Goal: Communication & Community: Answer question/provide support

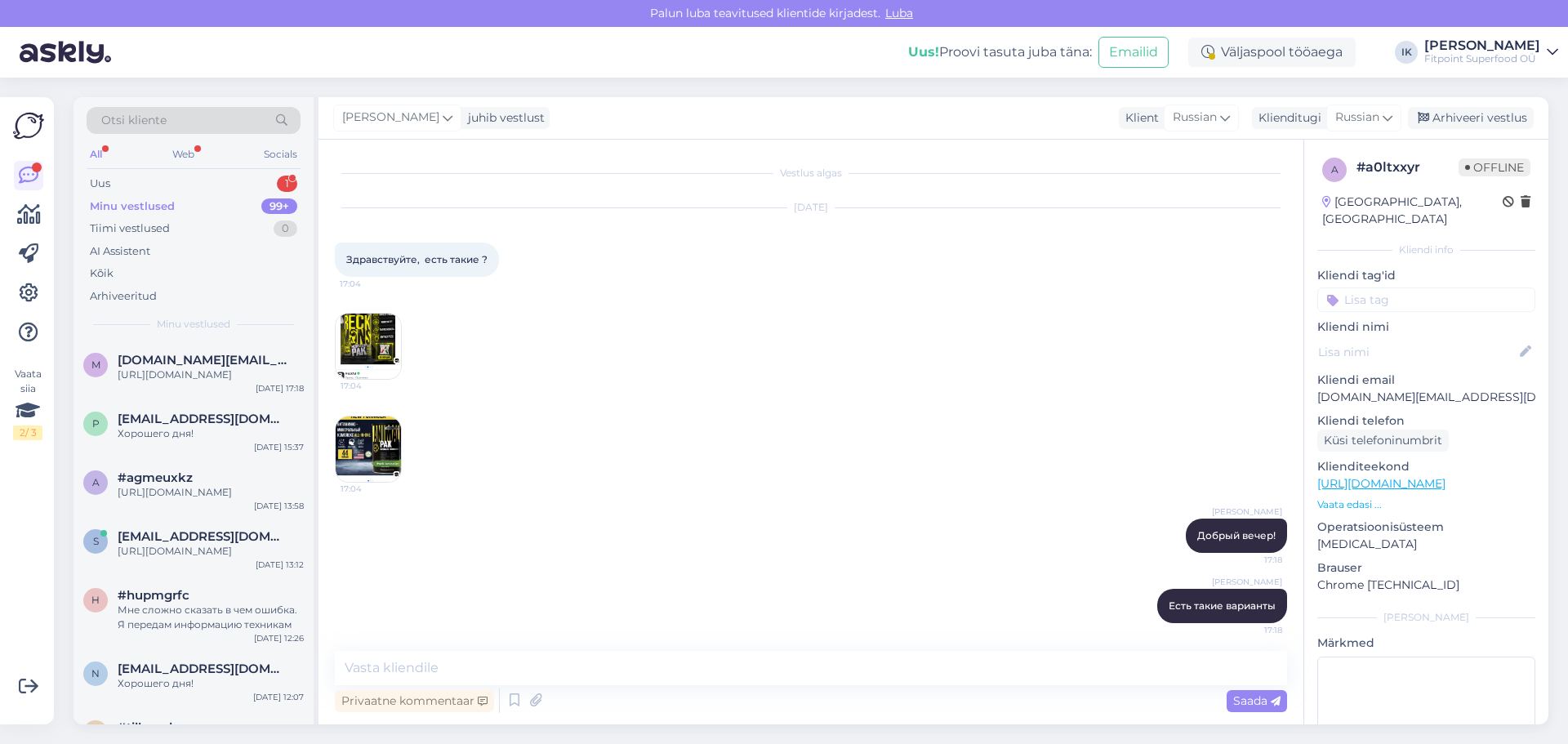
scroll to position [175, 0]
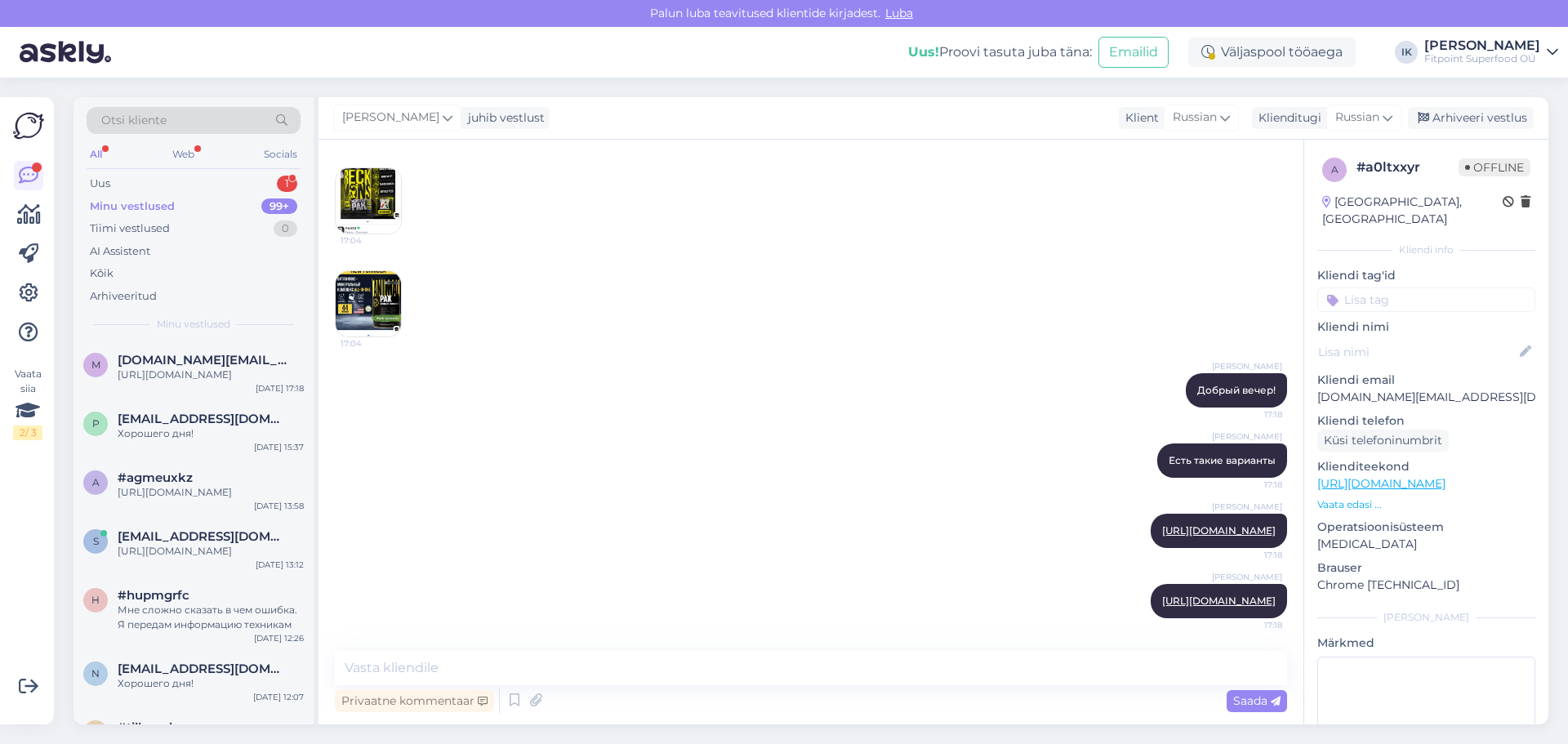
click at [150, 167] on div "All Web Socials" at bounding box center [194, 156] width 214 height 26
click at [150, 177] on div "Uus 1" at bounding box center [194, 184] width 214 height 23
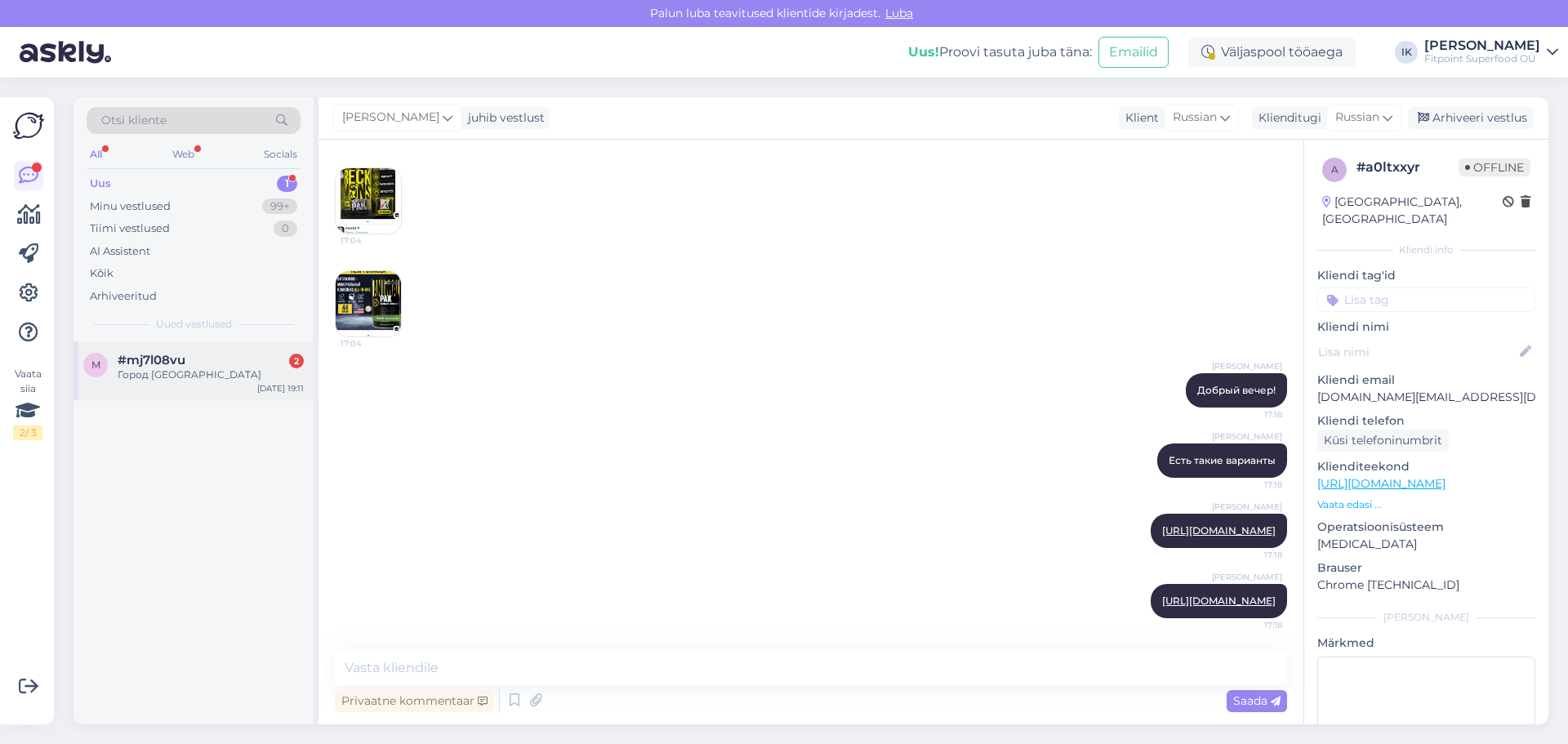
click at [222, 348] on div "m #mj7l08vu 2 Город [GEOGRAPHIC_DATA] [DATE] 19:11" at bounding box center [194, 370] width 240 height 59
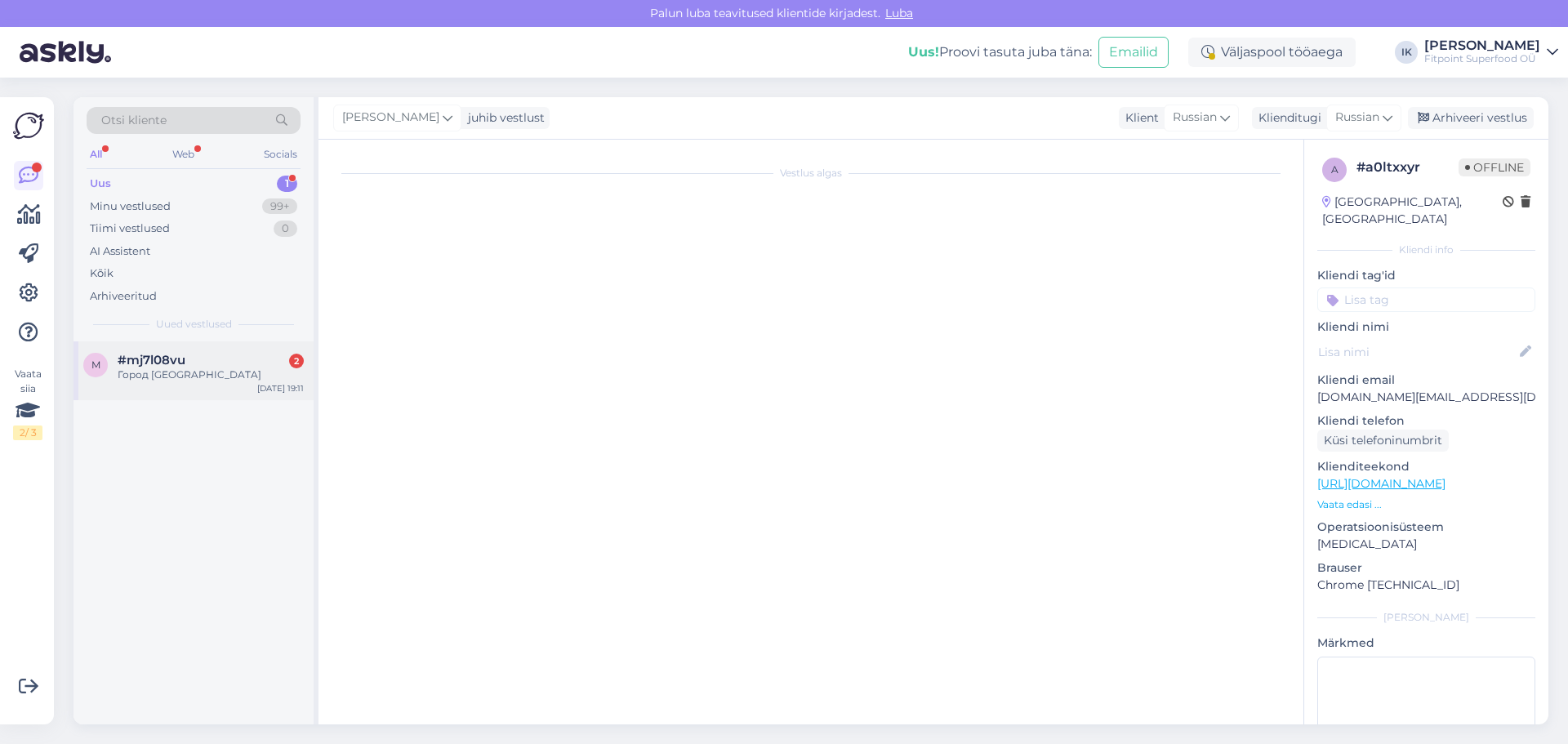
scroll to position [0, 0]
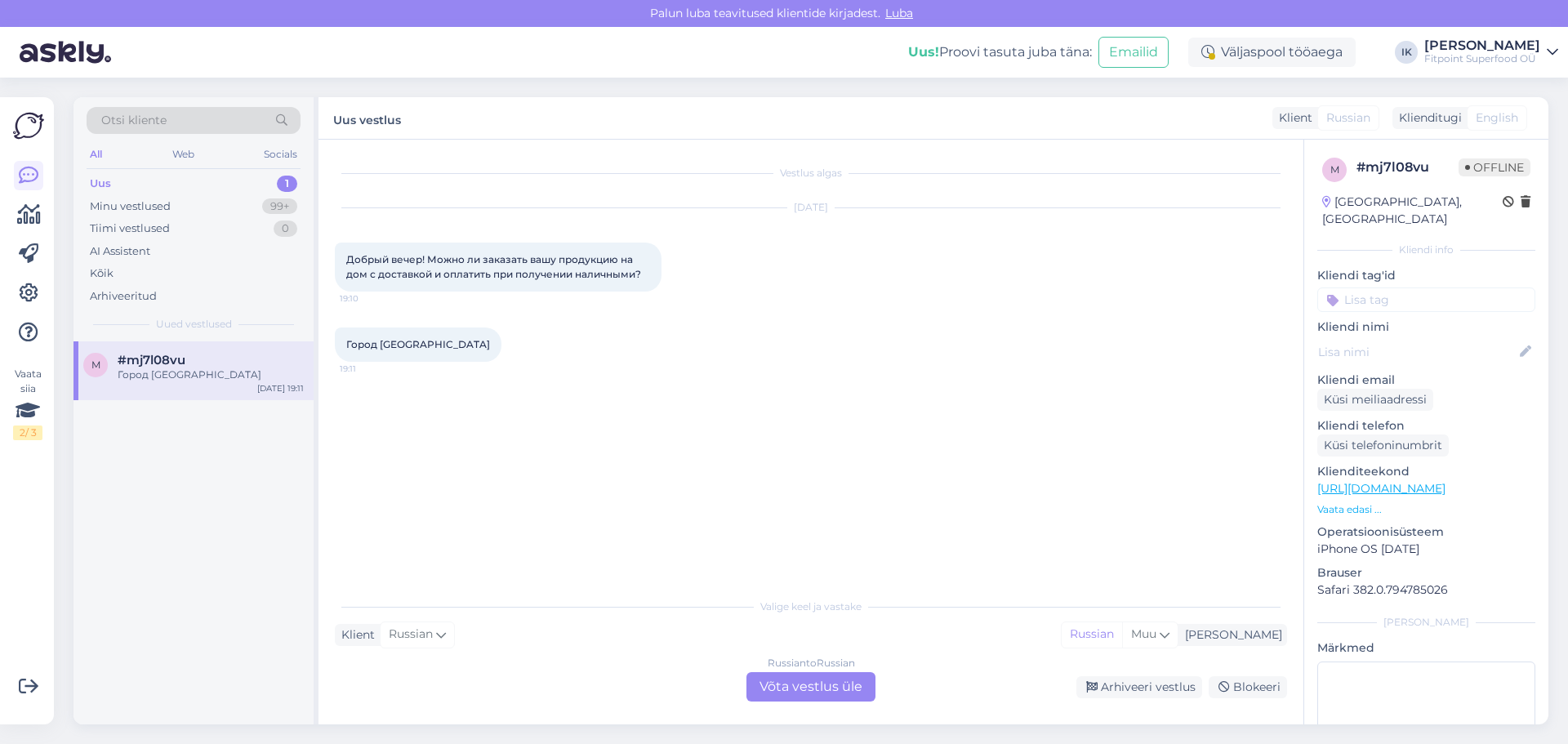
click at [801, 679] on div "Russian to Russian Võta vestlus üle" at bounding box center [811, 686] width 129 height 29
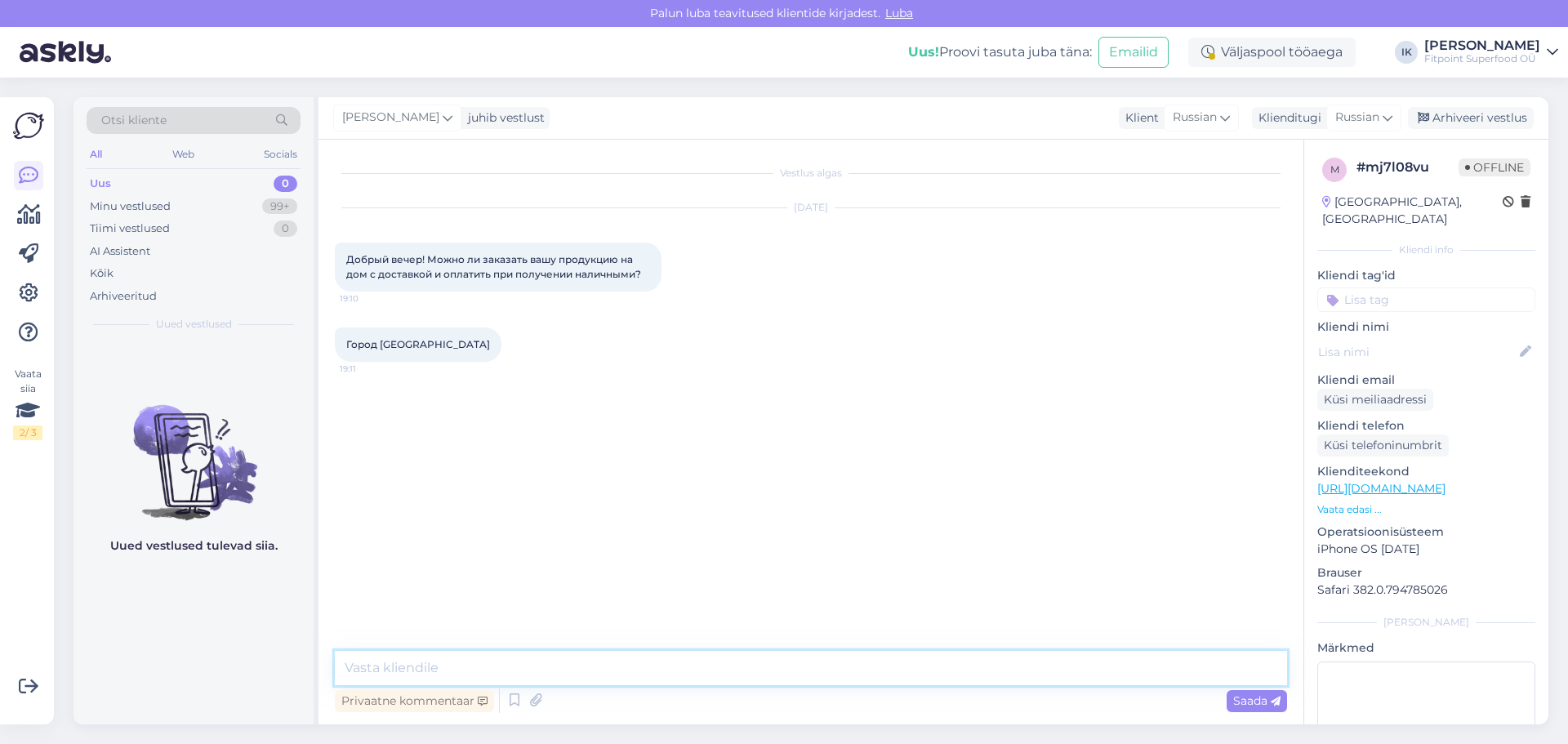
click at [802, 679] on textarea at bounding box center [811, 667] width 952 height 34
type textarea "Здравствуйте! Этот момент лучше уточнить у ителлы, это единственная доставка ко…"
click at [1265, 701] on span "Saada" at bounding box center [1257, 700] width 48 height 15
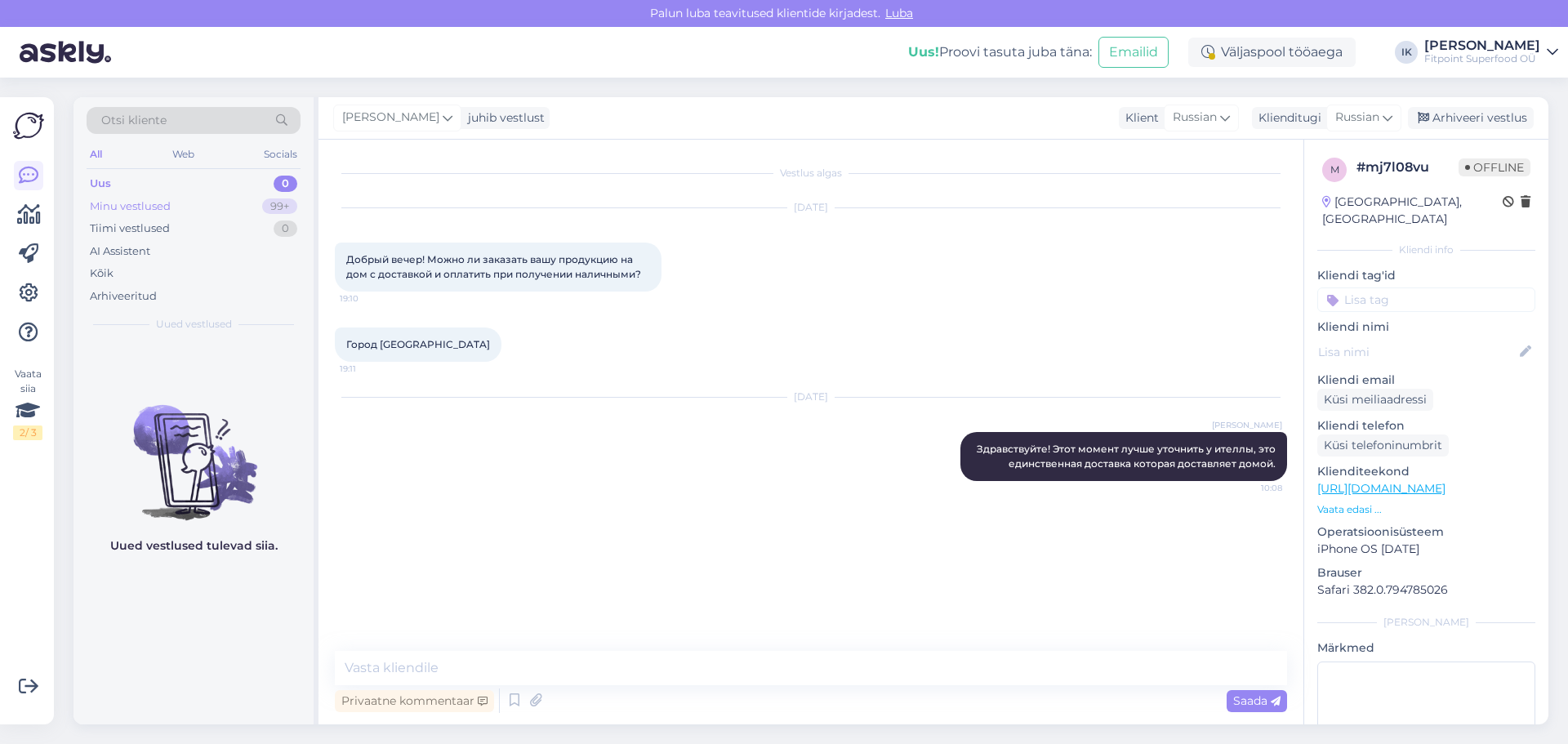
click at [186, 209] on div "Minu vestlused 99+" at bounding box center [194, 207] width 214 height 23
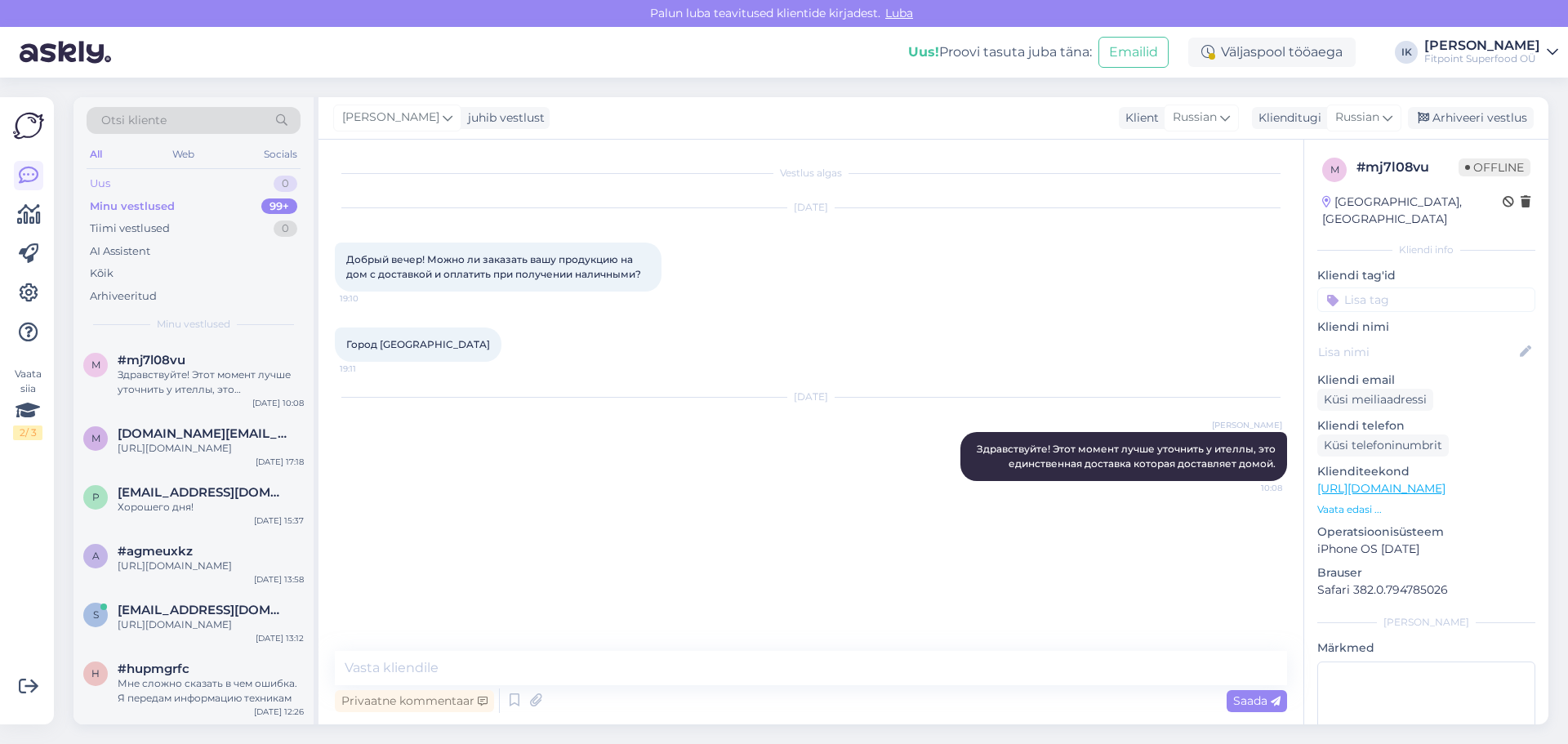
click at [173, 178] on div "Uus 0" at bounding box center [194, 184] width 214 height 23
